Goal: Task Accomplishment & Management: Use online tool/utility

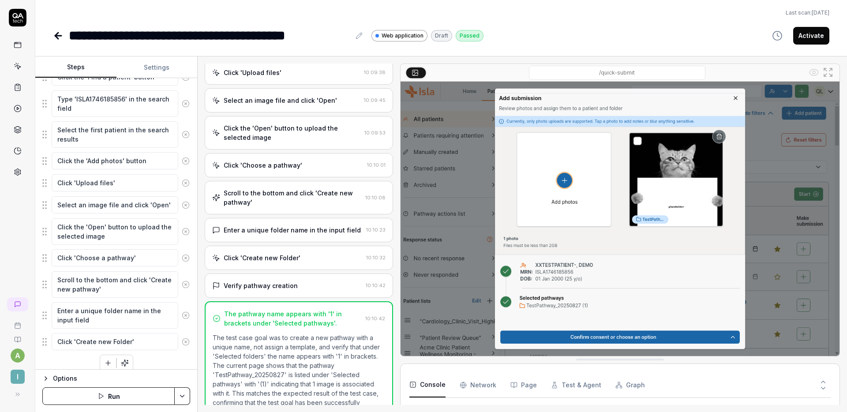
scroll to position [177, 0]
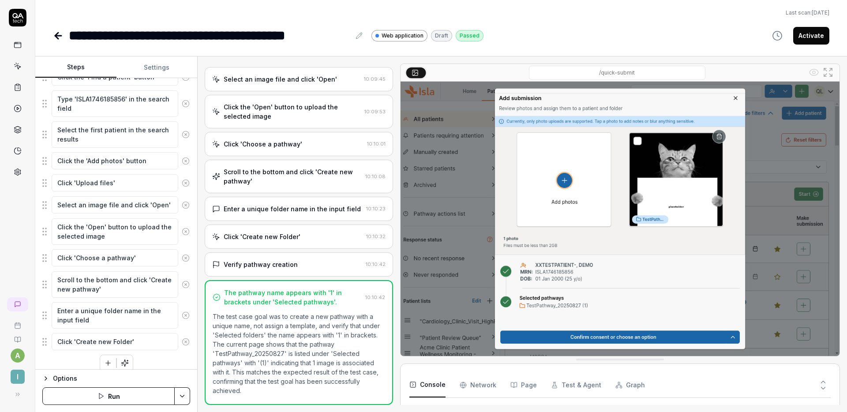
click at [326, 271] on div "Verify pathway creation 10:10:42" at bounding box center [299, 264] width 188 height 24
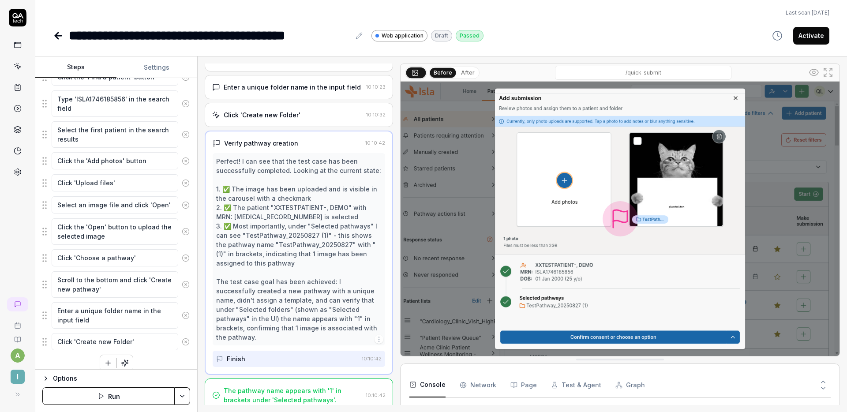
scroll to position [298, 0]
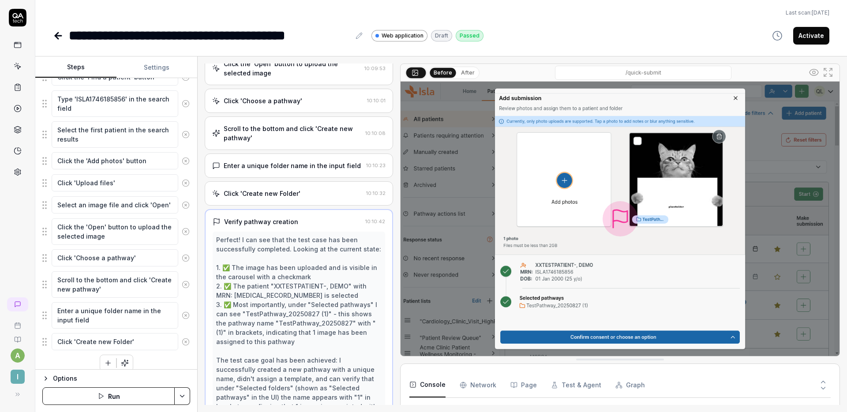
click at [310, 197] on div "Click 'Create new Folder'" at bounding box center [287, 193] width 151 height 9
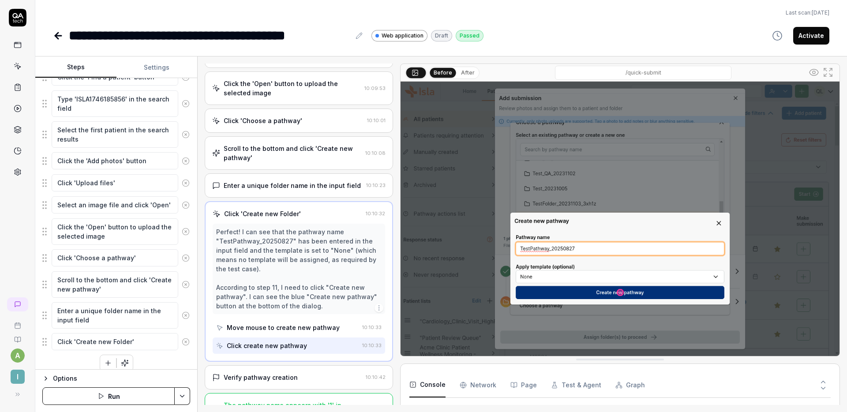
scroll to position [222, 0]
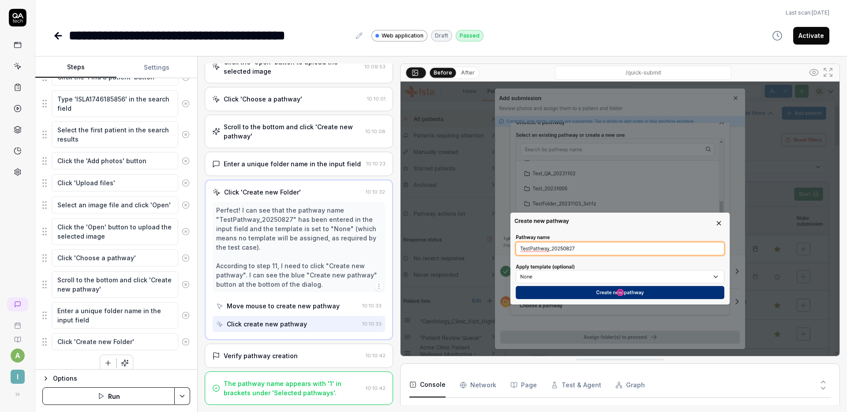
click at [292, 352] on div "Verify pathway creation" at bounding box center [261, 355] width 74 height 9
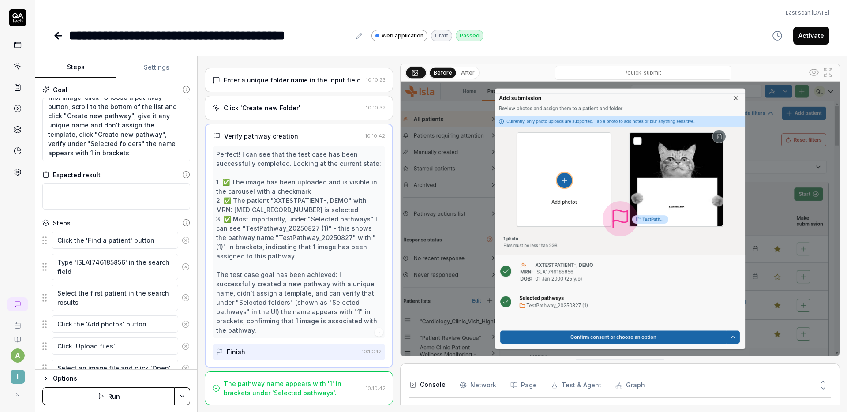
scroll to position [44, 0]
click at [803, 38] on button "Activate" at bounding box center [812, 36] width 36 height 18
type textarea "*"
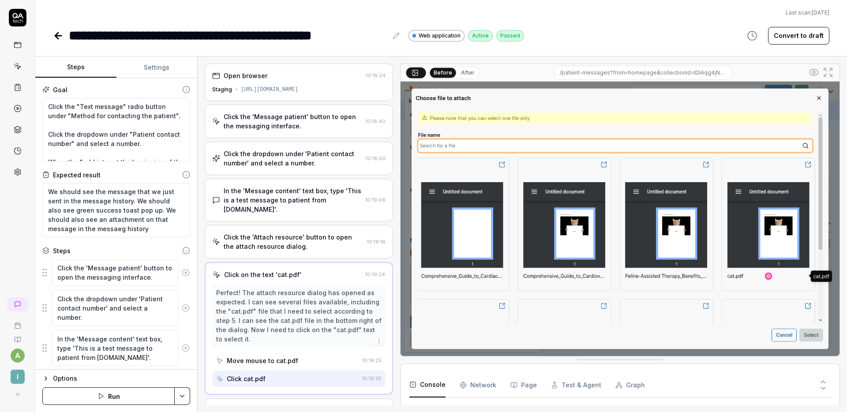
scroll to position [26, 0]
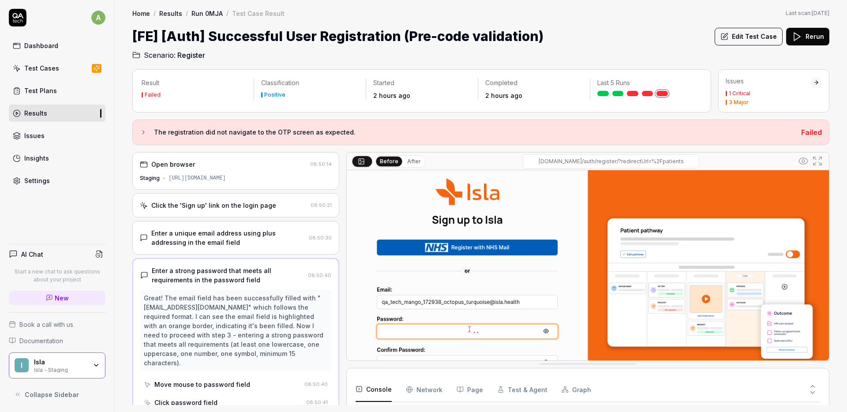
click at [656, 29] on div "[FE] [Auth] Successful User Registration (Pre-code validation) Edit Test Case R…" at bounding box center [480, 36] width 697 height 20
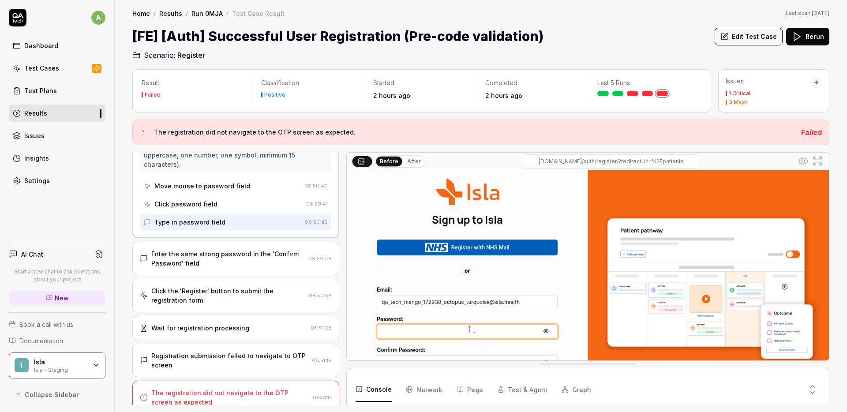
scroll to position [208, 0]
